Goal: Task Accomplishment & Management: Manage account settings

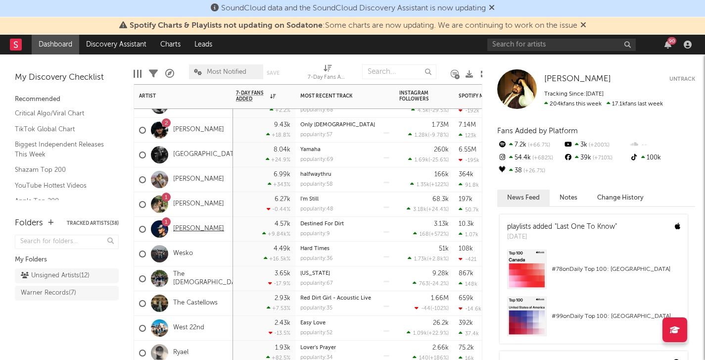
click at [183, 228] on link "[PERSON_NAME]" at bounding box center [198, 229] width 51 height 8
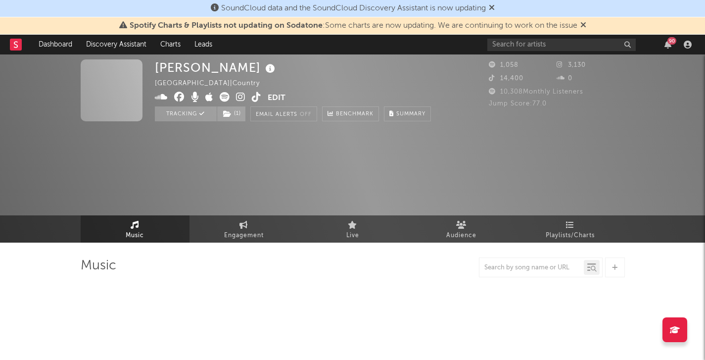
select select "1w"
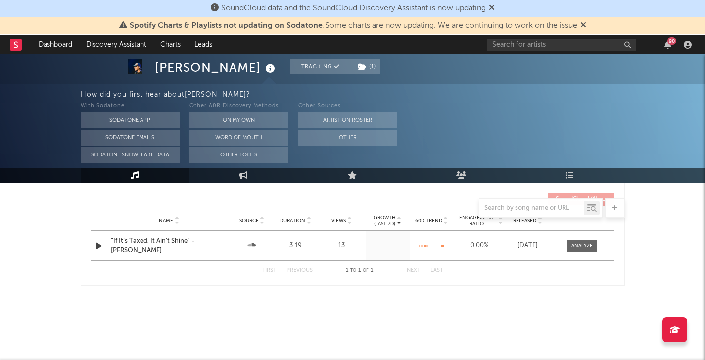
scroll to position [921, 0]
click at [65, 43] on link "Dashboard" at bounding box center [56, 45] width 48 height 20
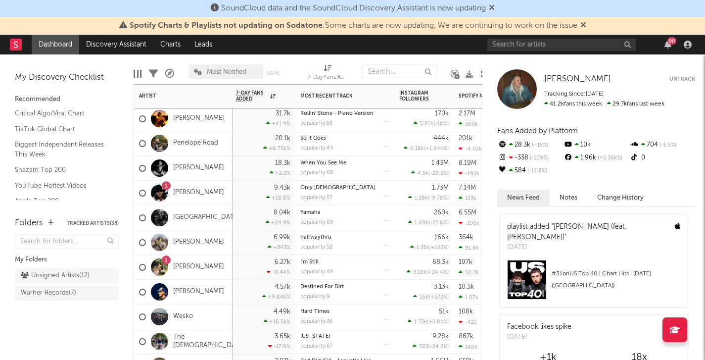
click at [220, 295] on div "[PERSON_NAME]" at bounding box center [183, 292] width 99 height 25
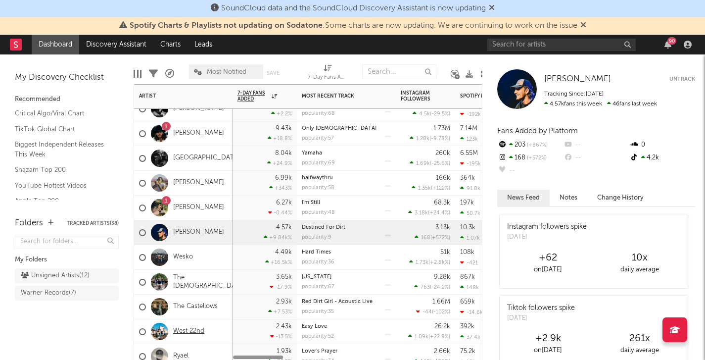
click at [198, 334] on link "West 22nd" at bounding box center [188, 331] width 31 height 8
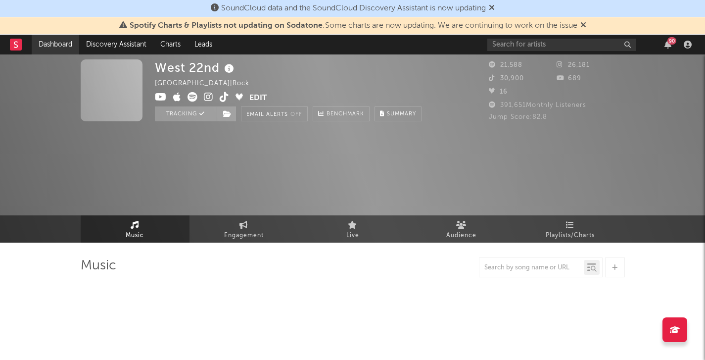
select select "6m"
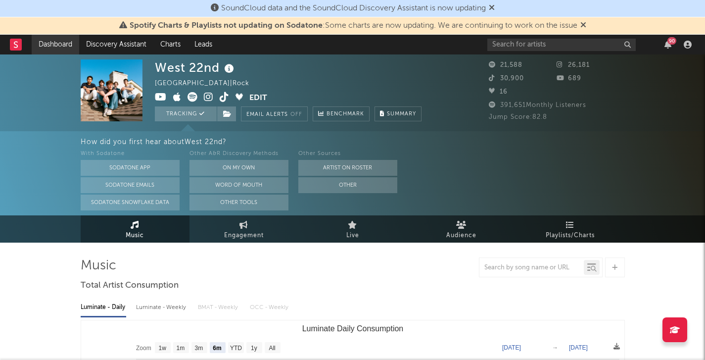
click at [49, 45] on link "Dashboard" at bounding box center [56, 45] width 48 height 20
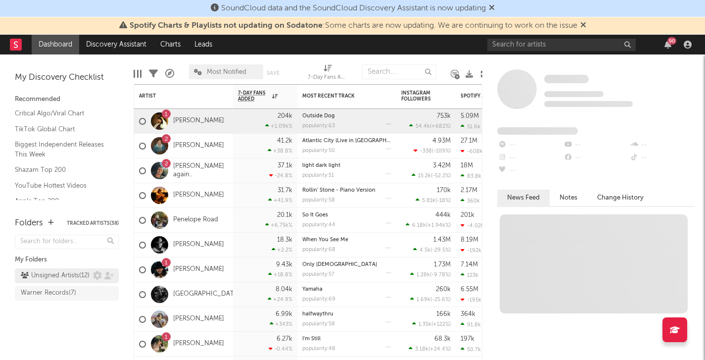
click at [71, 283] on div "Unsigned Artists ( 12 )" at bounding box center [67, 275] width 104 height 15
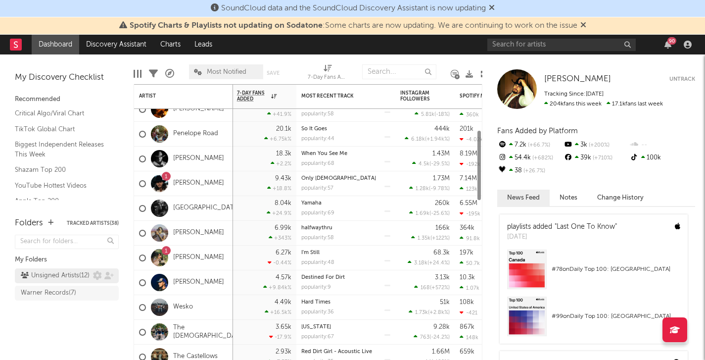
click at [69, 282] on div "Unsigned Artists ( 12 )" at bounding box center [55, 276] width 69 height 12
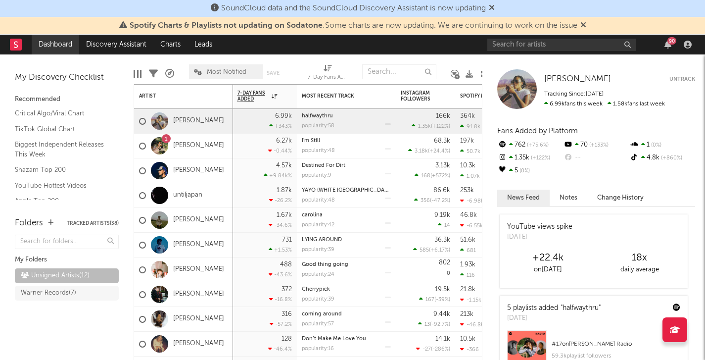
click at [65, 45] on link "Dashboard" at bounding box center [56, 45] width 48 height 20
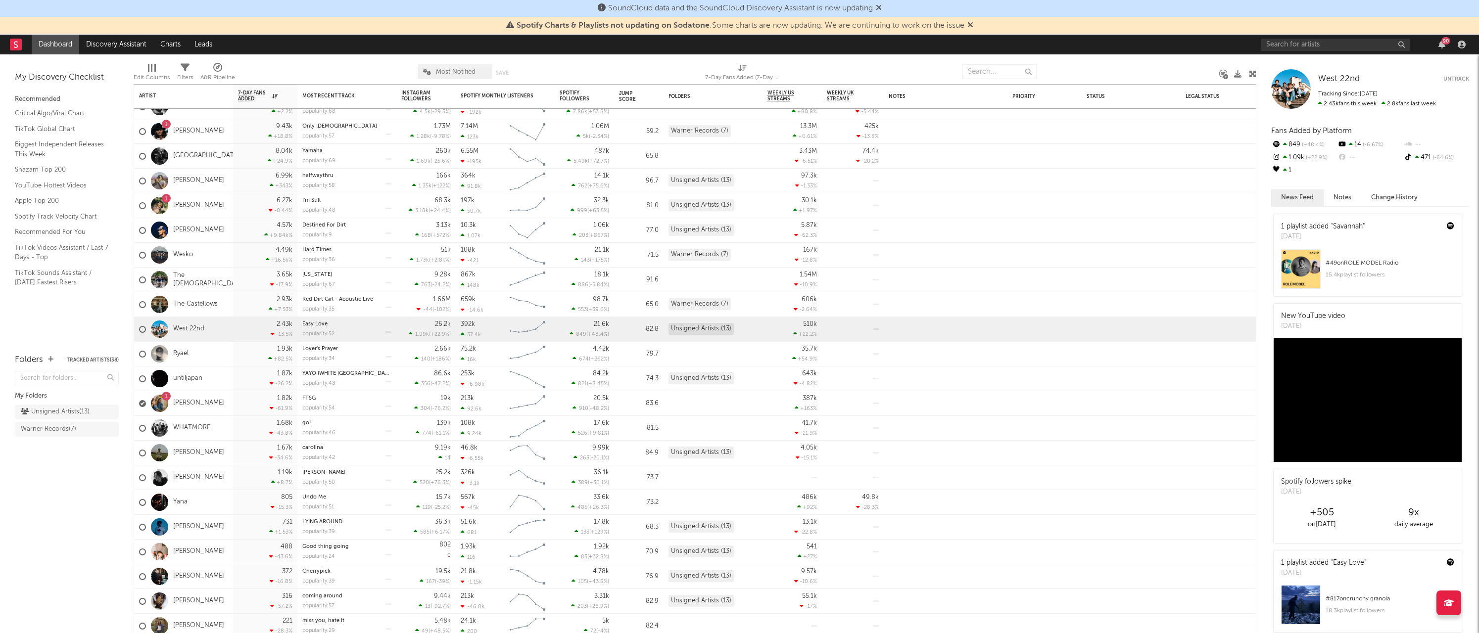
click at [108, 359] on div "Folders Tracked Artists ( 38 ) My Folders Unsigned Artists ( 13 ) Warner Record…" at bounding box center [67, 488] width 134 height 289
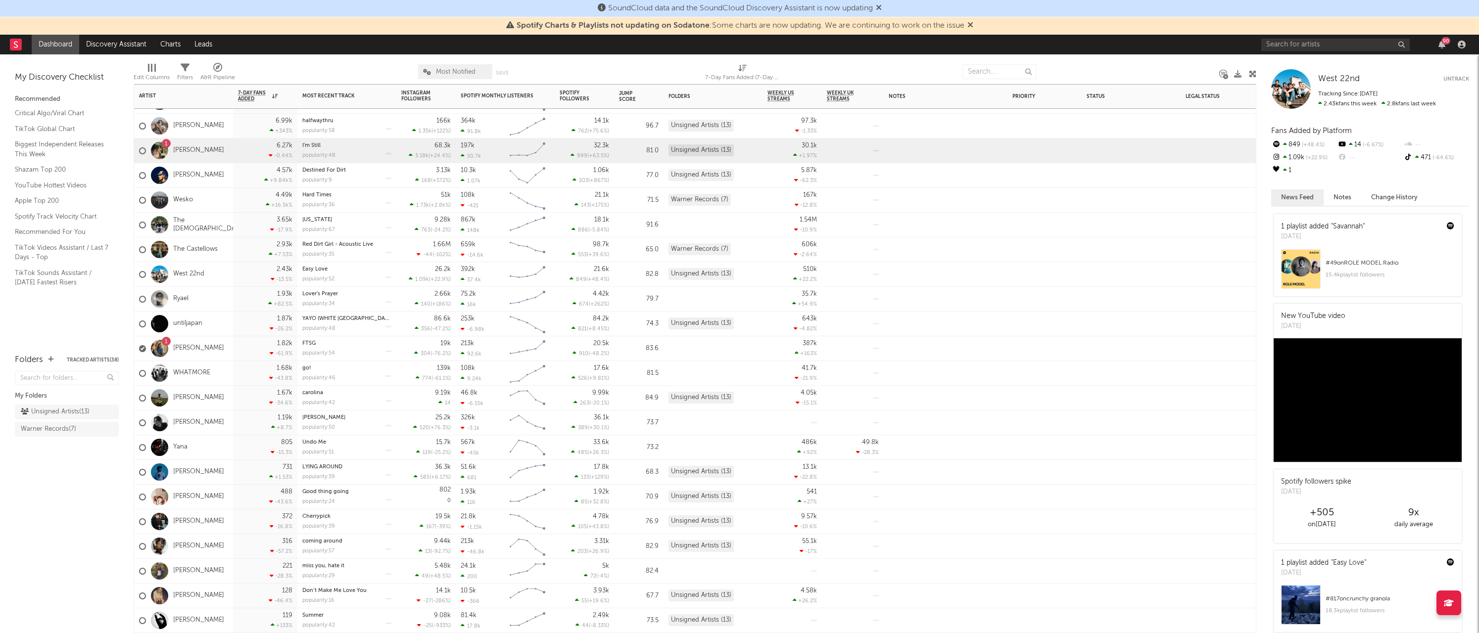
click at [165, 151] on div at bounding box center [159, 150] width 17 height 17
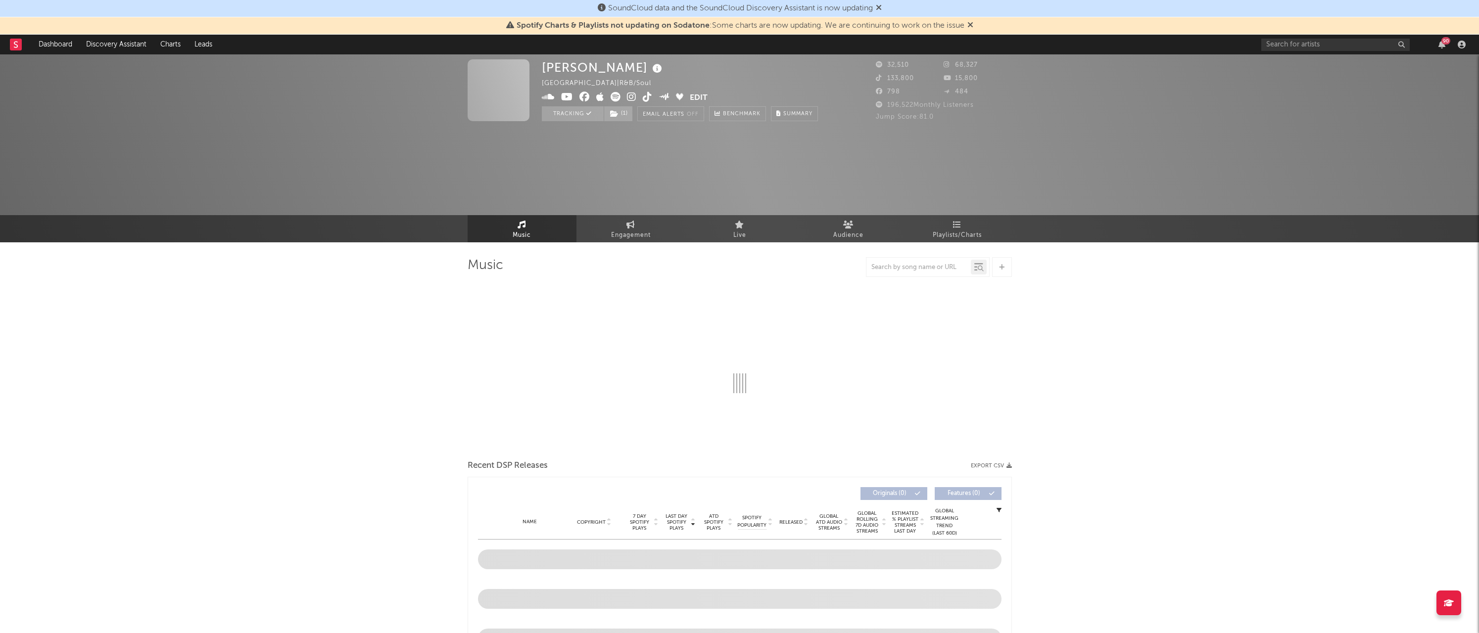
select select "6m"
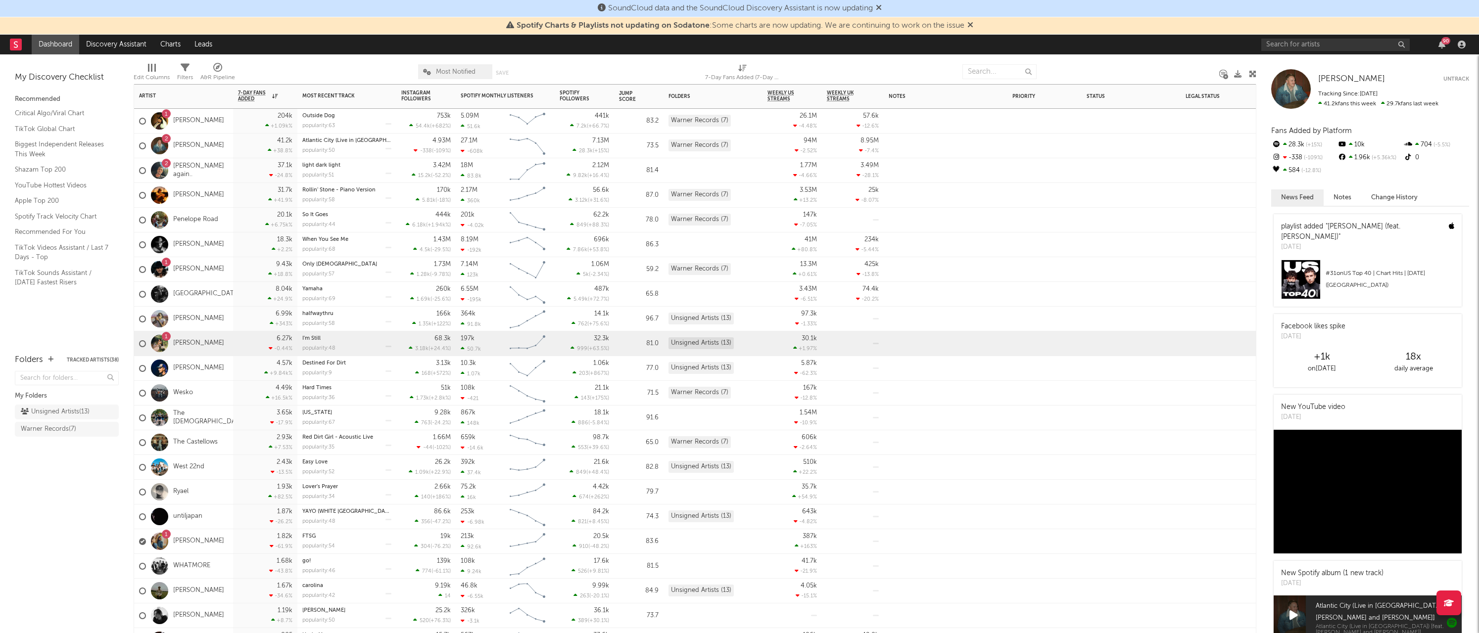
click at [233, 340] on div "6.27k -0.44 %" at bounding box center [265, 344] width 64 height 25
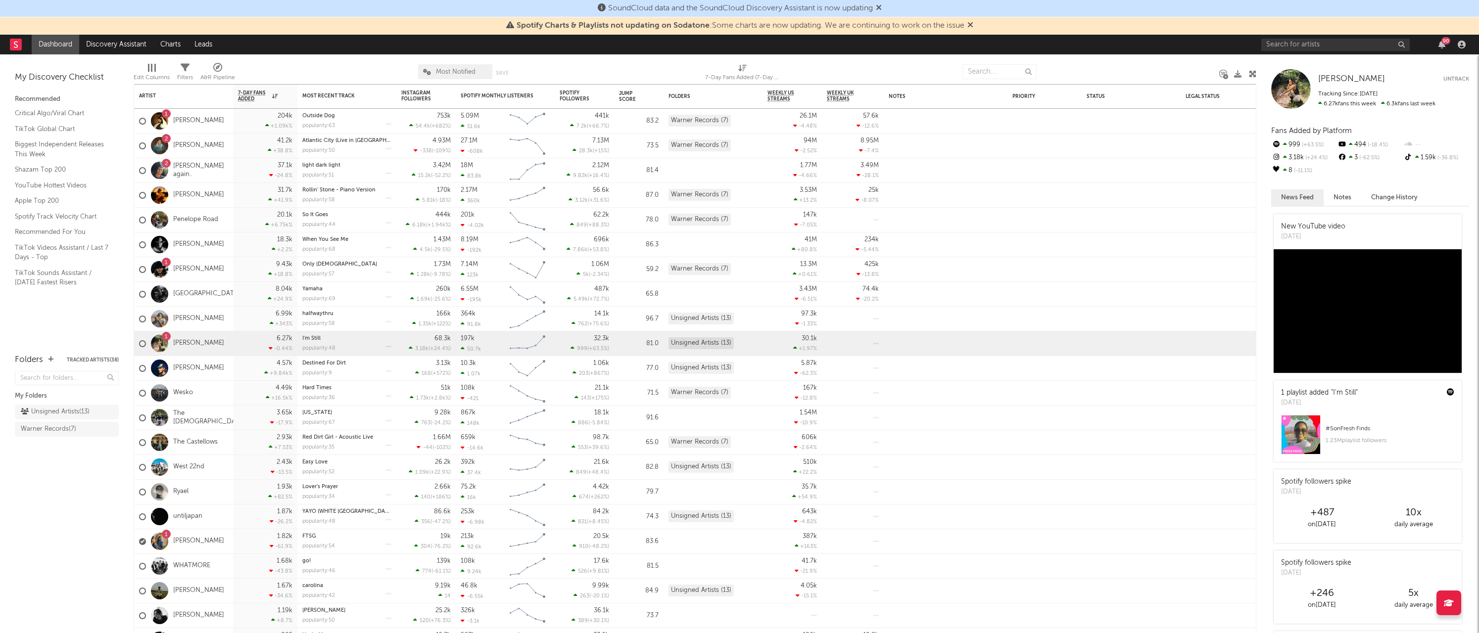
click at [705, 196] on button "Notes" at bounding box center [1343, 198] width 38 height 16
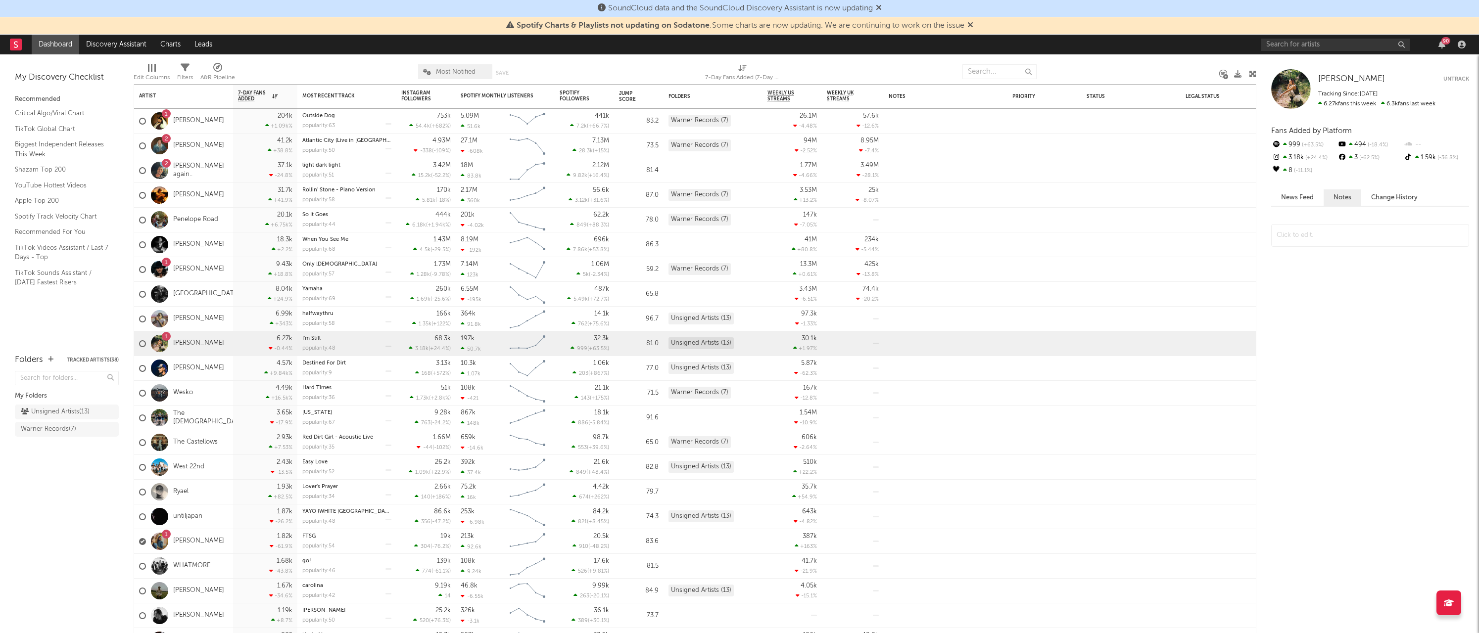
click at [705, 198] on button "Change History" at bounding box center [1394, 198] width 66 height 16
click at [705, 196] on button "News Feed" at bounding box center [1297, 198] width 52 height 16
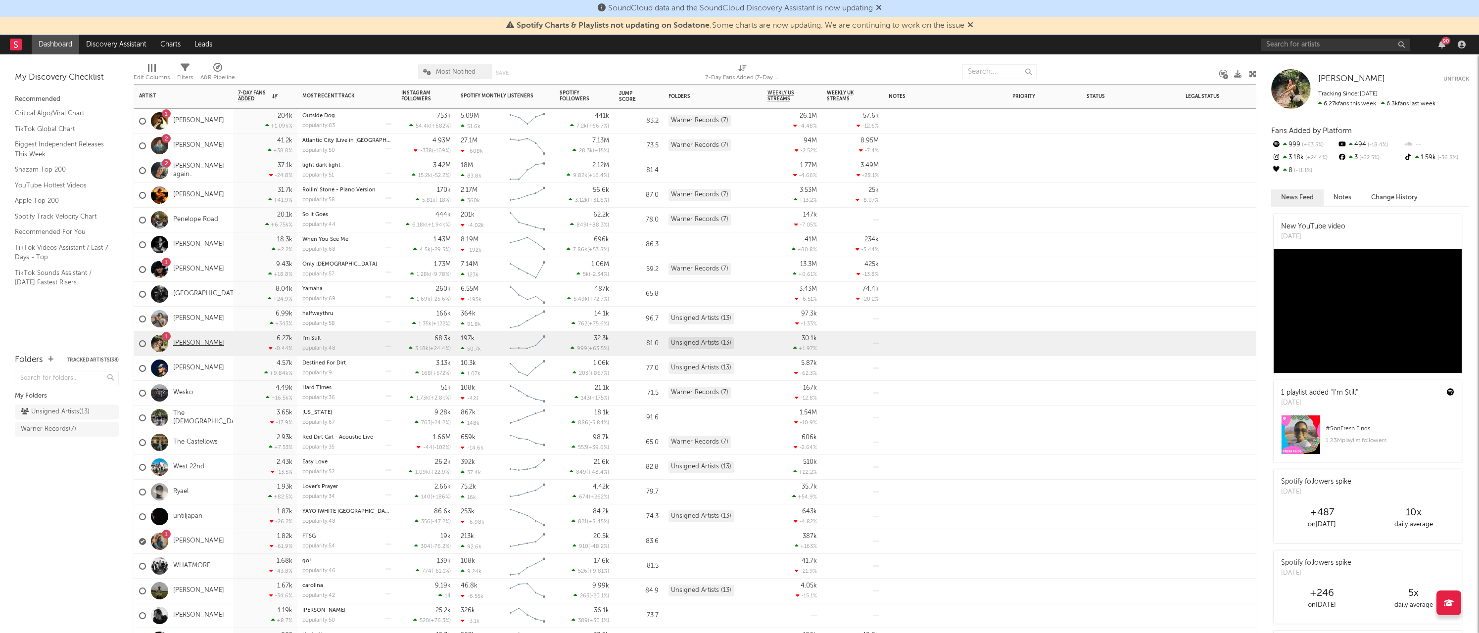
click at [174, 346] on link "[PERSON_NAME]" at bounding box center [198, 343] width 51 height 8
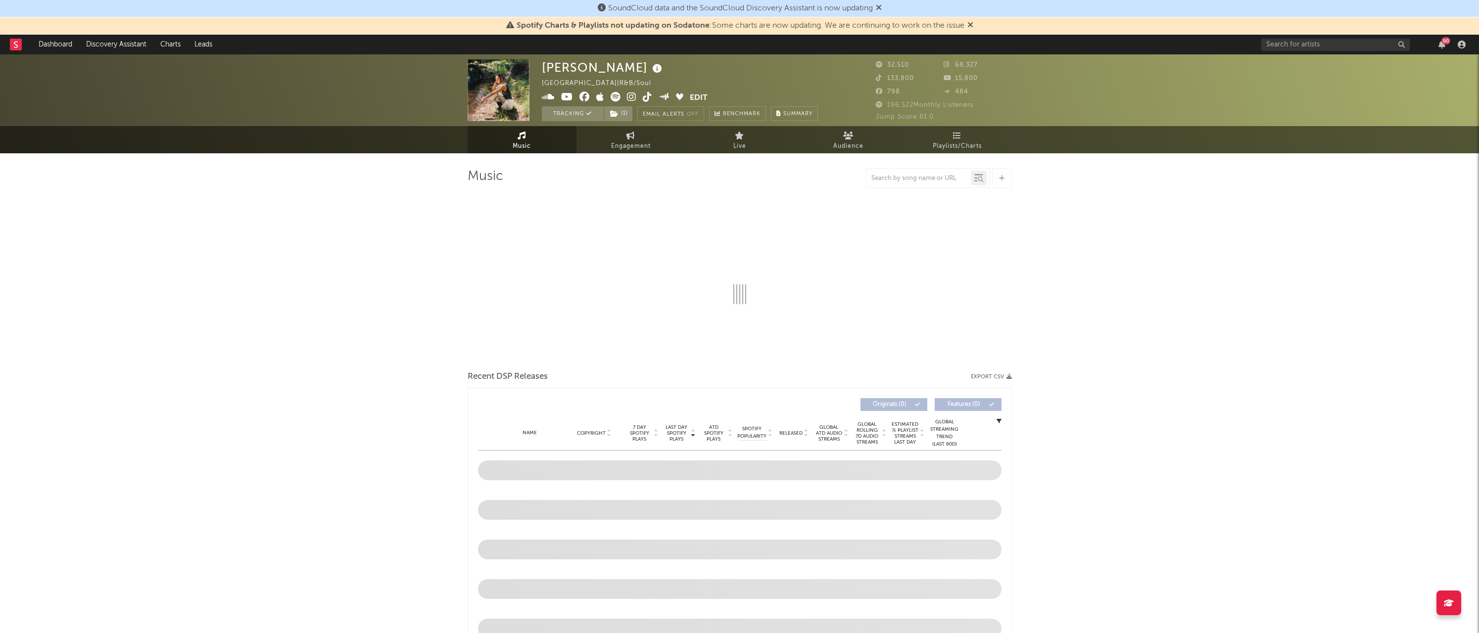
select select "6m"
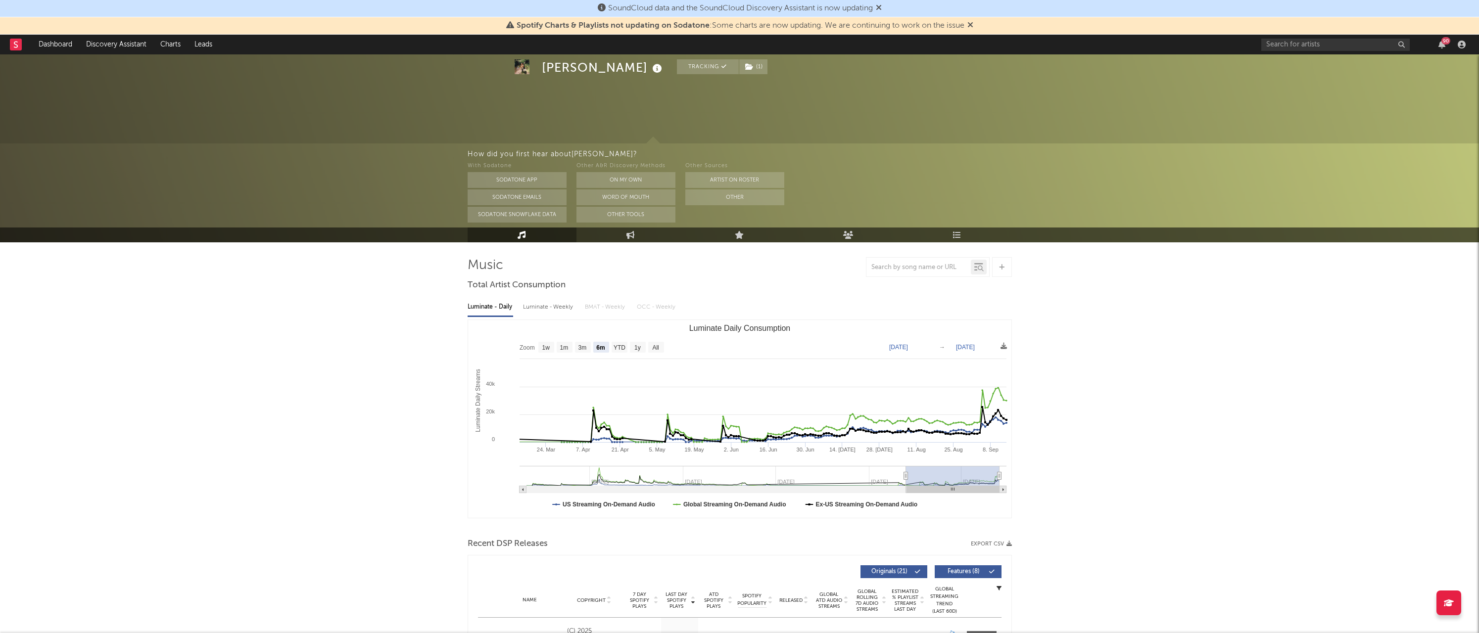
scroll to position [43, 0]
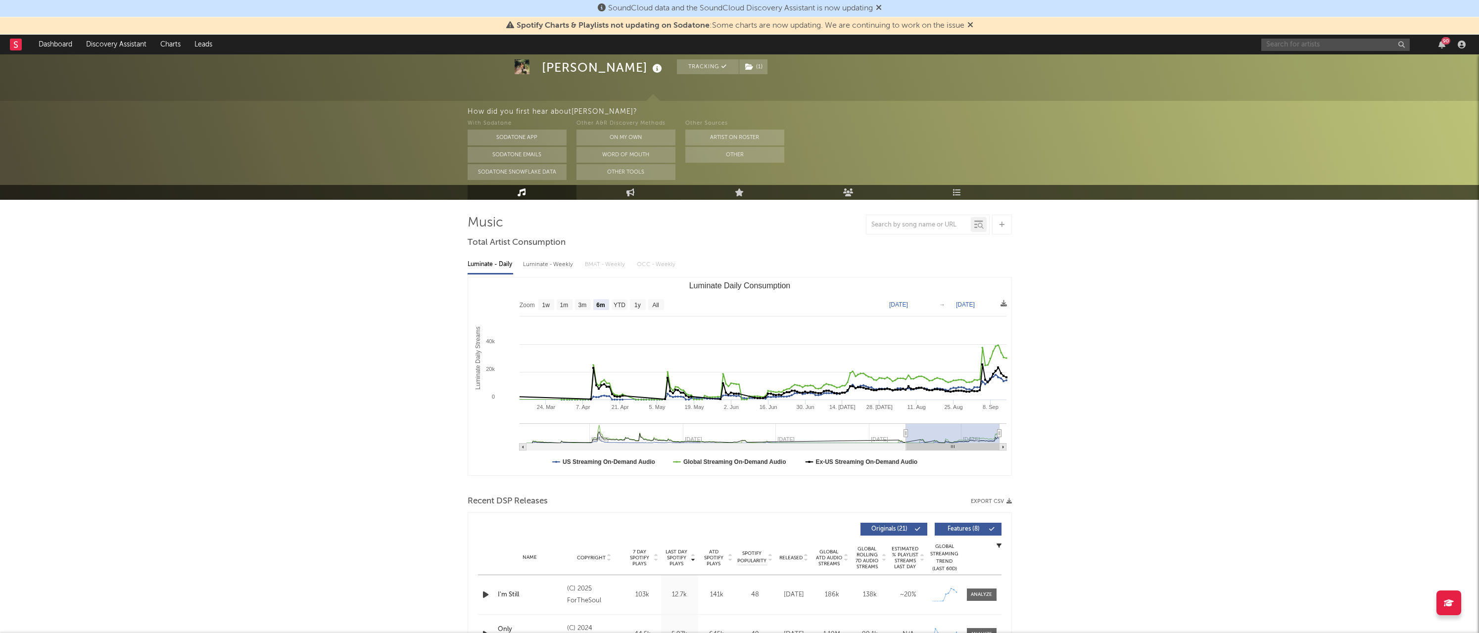
click at [705, 46] on input "text" at bounding box center [1335, 45] width 148 height 12
drag, startPoint x: 1317, startPoint y: 48, endPoint x: 1258, endPoint y: 46, distance: 58.9
click at [705, 46] on nav "Dashboard Discovery Assistant Charts Leads the sways 90" at bounding box center [739, 45] width 1479 height 20
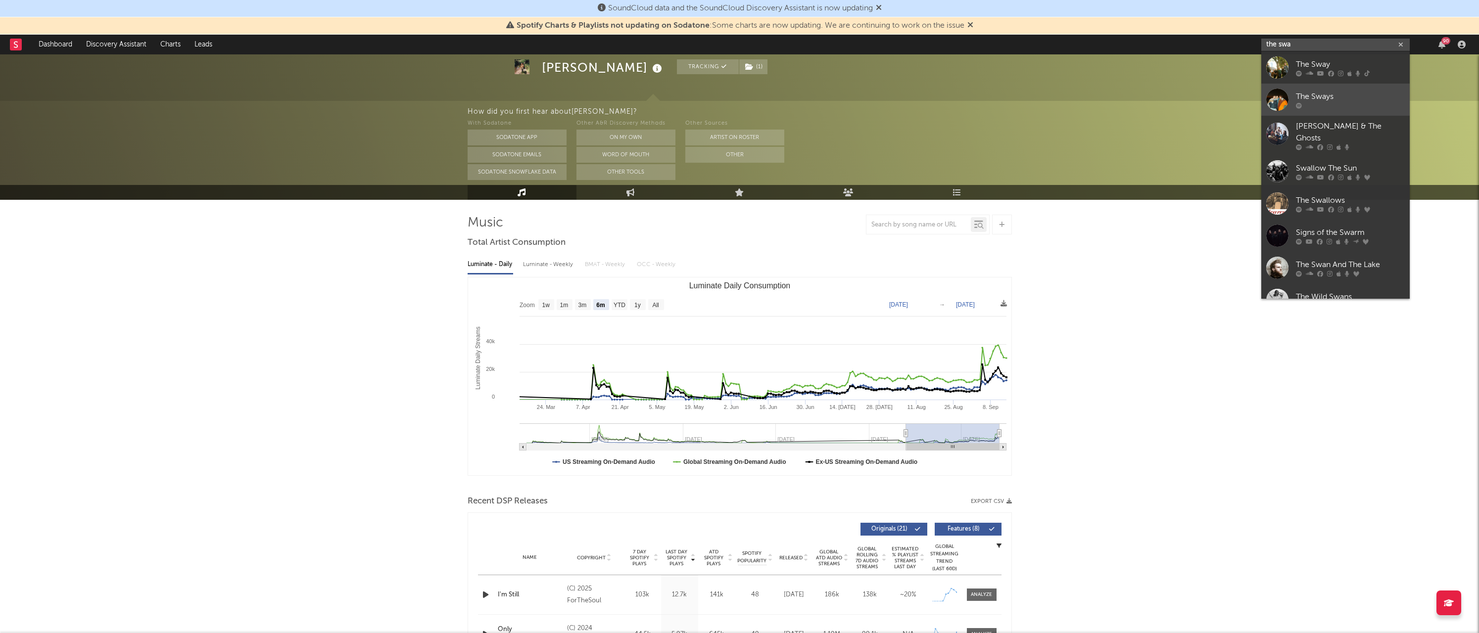
type input "the swa"
click at [705, 90] on link "The Sways" at bounding box center [1335, 100] width 148 height 32
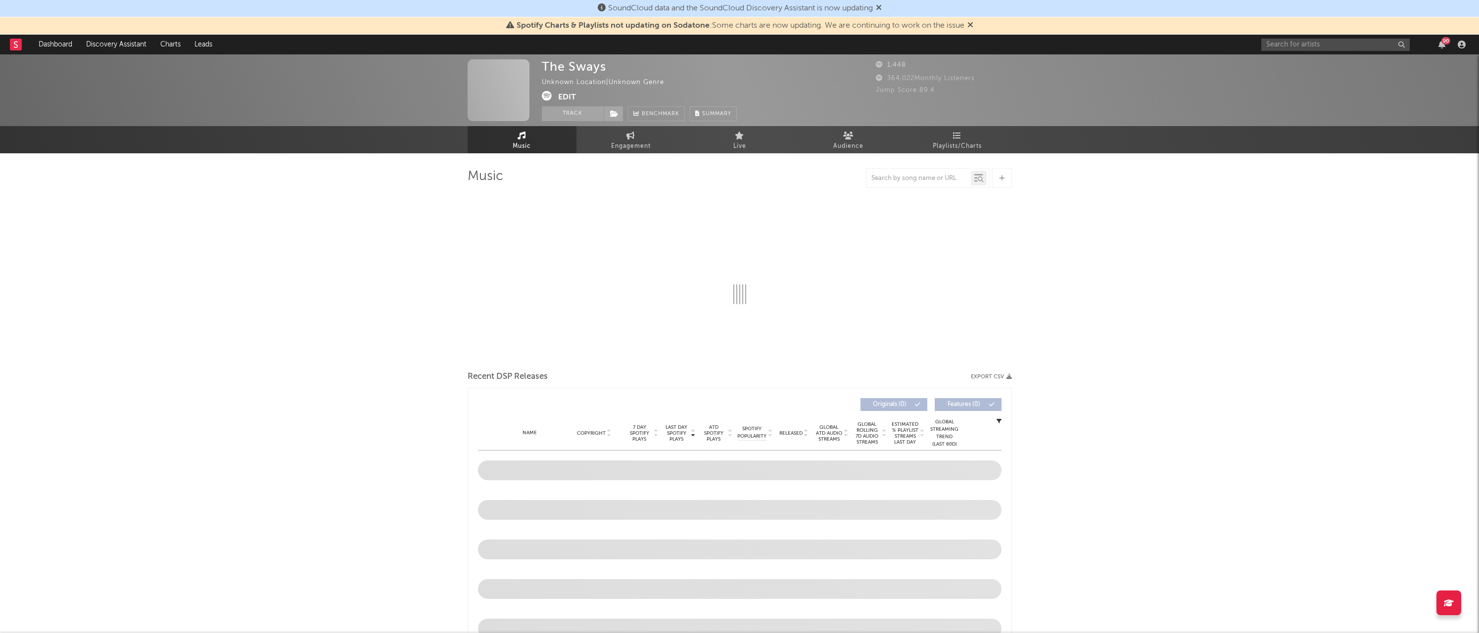
select select "1w"
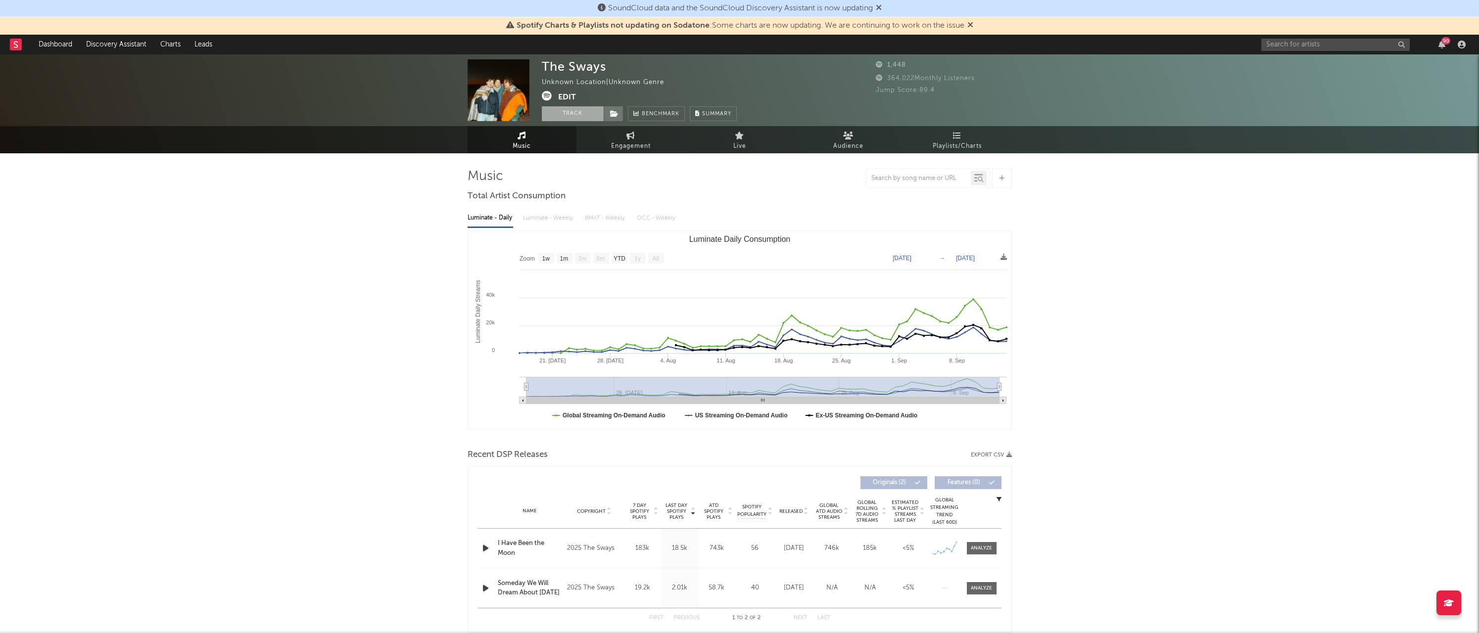
click at [550, 109] on button "Track" at bounding box center [573, 113] width 62 height 15
select select "1w"
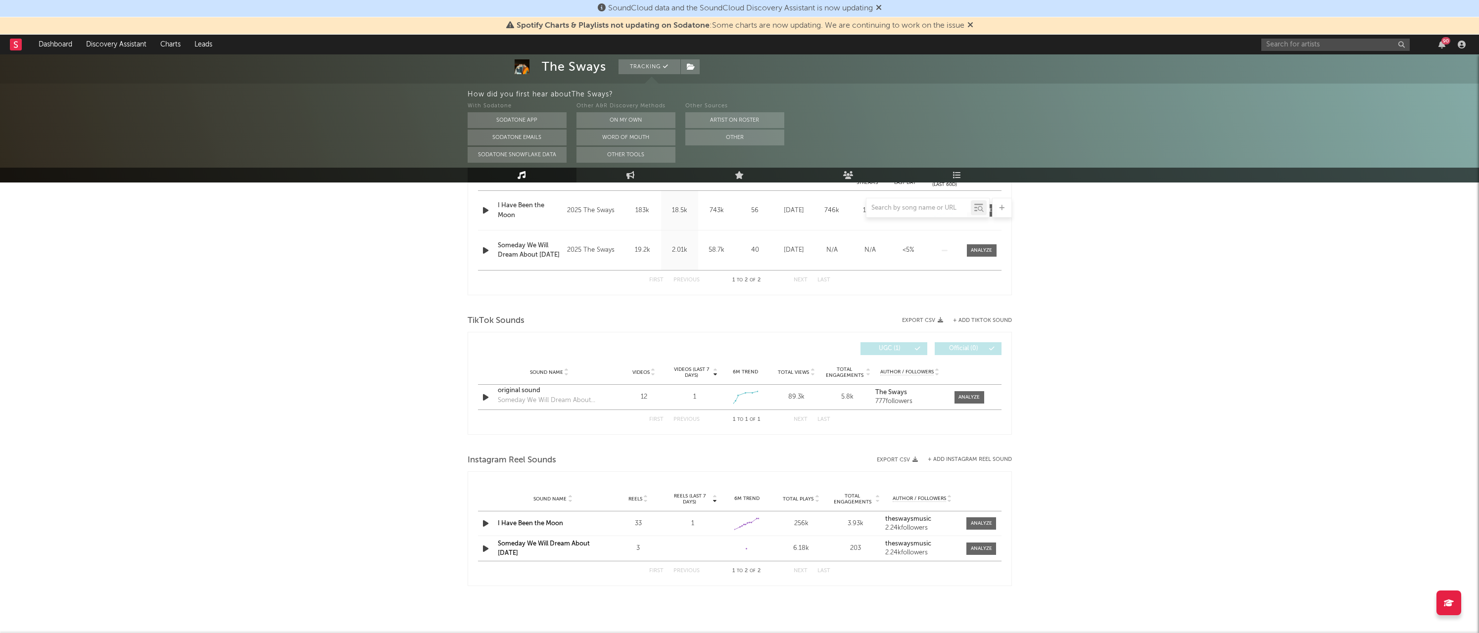
scroll to position [427, 0]
click at [522, 359] on div "Someday We Will Dream About [DATE]" at bounding box center [549, 401] width 103 height 10
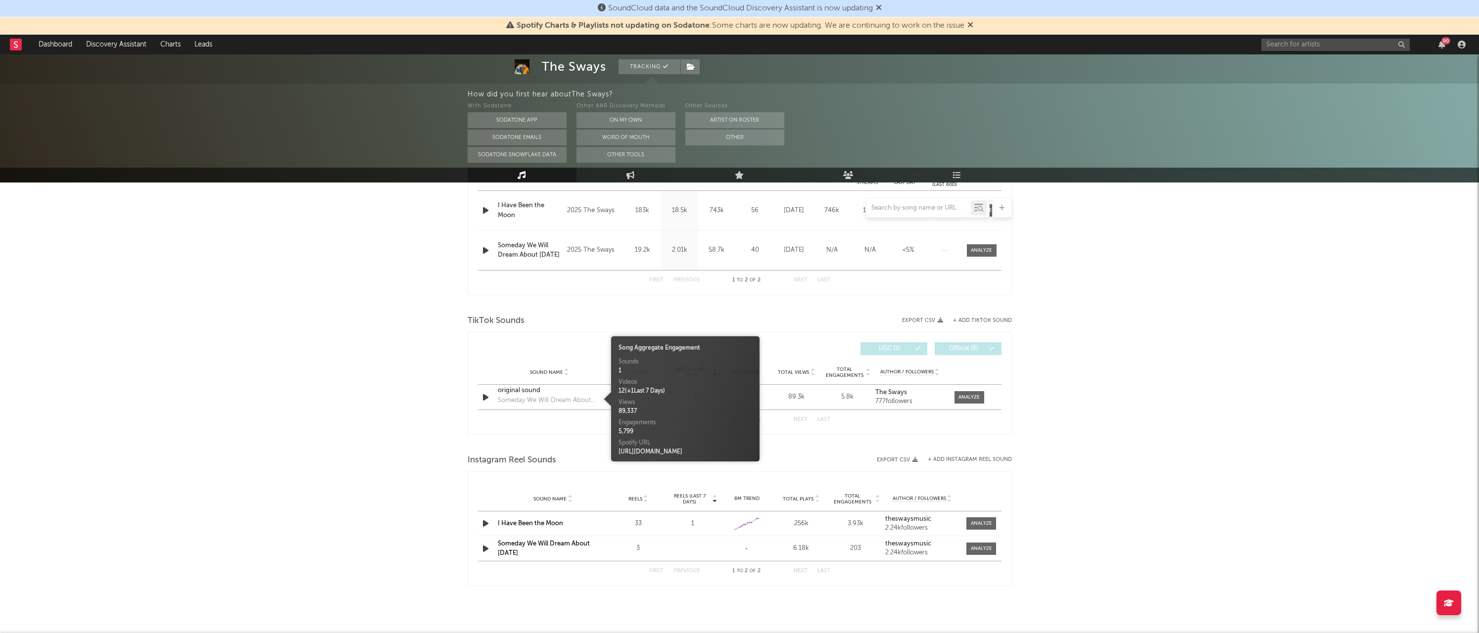
click at [521, 359] on div "First Previous 1 to 1 of 1 Next Last" at bounding box center [740, 420] width 524 height 20
